Goal: Navigation & Orientation: Find specific page/section

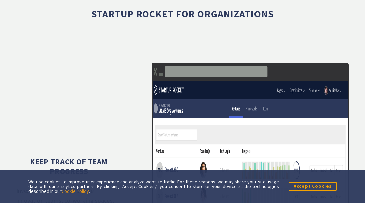
scroll to position [3158, 0]
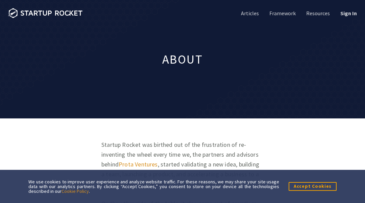
scroll to position [514, 0]
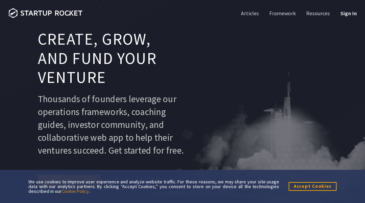
scroll to position [2945, 0]
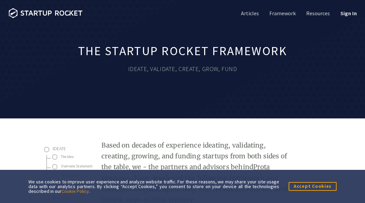
scroll to position [3334, 0]
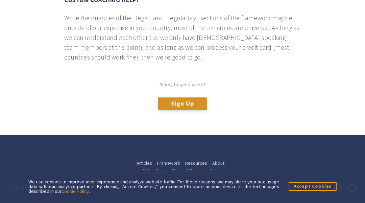
scroll to position [3863, 0]
